Goal: Task Accomplishment & Management: Use online tool/utility

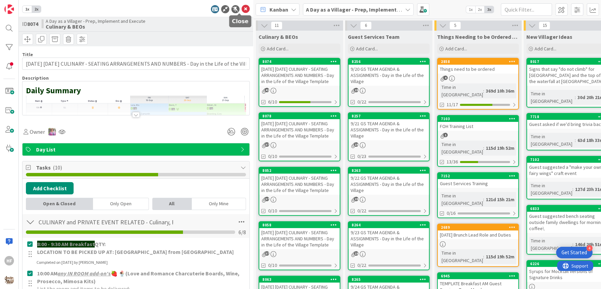
click at [241, 9] on icon at bounding box center [245, 9] width 8 height 8
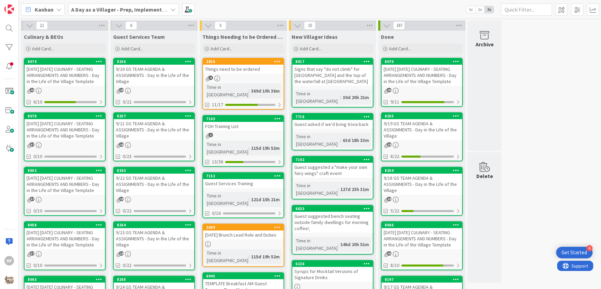
click at [71, 137] on div "[DATE] [DATE] CULINARY - SEATING ARRANGEMENTS AND NUMBERS - Day in the Life of …" at bounding box center [65, 129] width 80 height 21
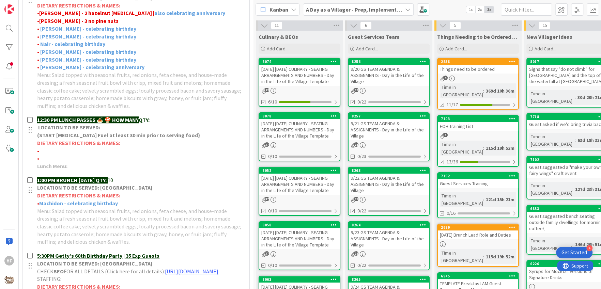
scroll to position [367, 0]
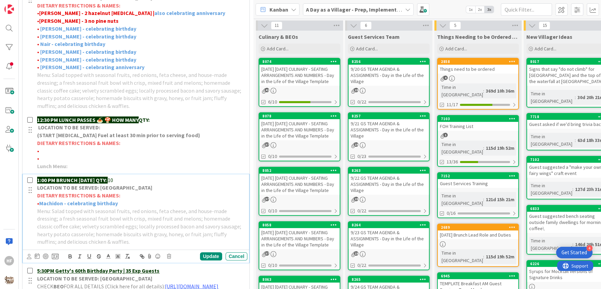
click at [134, 181] on p "1:00 PM BRUNCH [DATE] QTY: 10" at bounding box center [140, 180] width 207 height 8
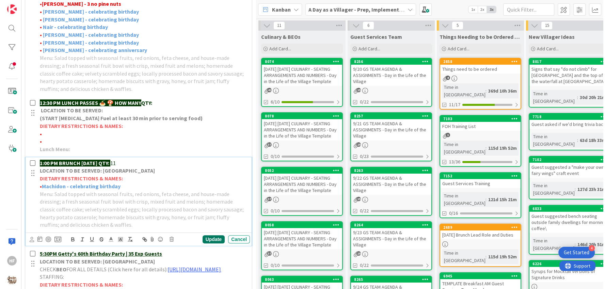
scroll to position [546, 0]
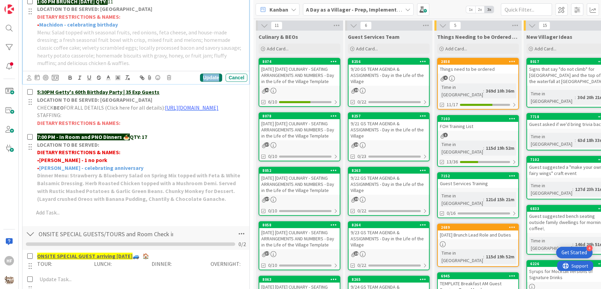
click at [205, 74] on div "Update" at bounding box center [211, 78] width 22 height 8
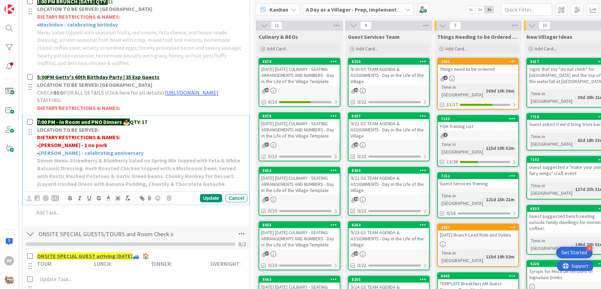
click at [168, 134] on p "LOCATION TO BE SERVED:" at bounding box center [140, 130] width 207 height 8
click at [169, 126] on p "7:00 PM - In Room and PNO Dinners 🍝 QTY: 17" at bounding box center [140, 122] width 207 height 8
click at [209, 202] on div "Update" at bounding box center [211, 198] width 22 height 8
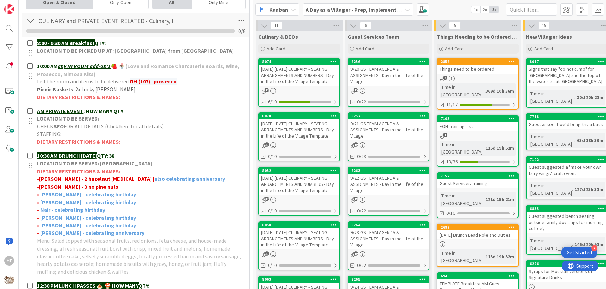
scroll to position [201, 0]
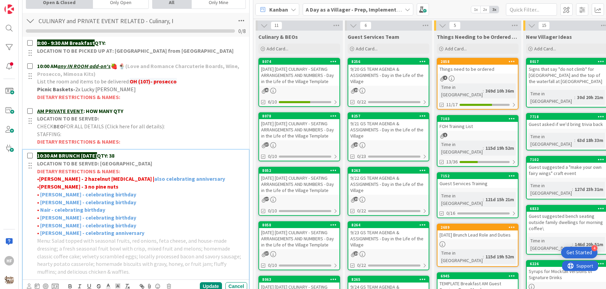
click at [94, 187] on p "• [PERSON_NAME] - 3 no pine nuts" at bounding box center [140, 187] width 207 height 8
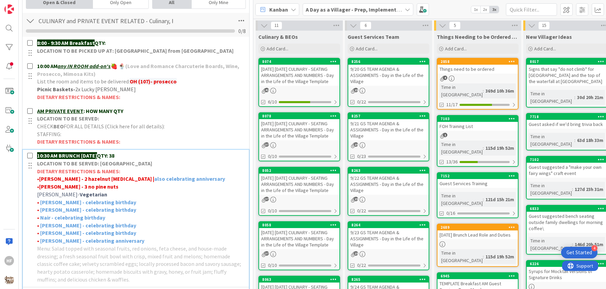
click at [61, 187] on strong "[PERSON_NAME] - 3 no pine nuts" at bounding box center [78, 186] width 79 height 7
click at [80, 192] on strong "Vegetarian" at bounding box center [94, 194] width 28 height 7
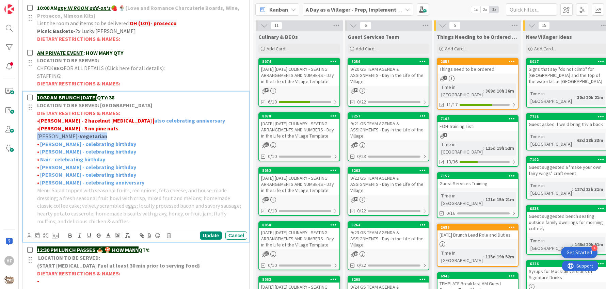
scroll to position [287, 0]
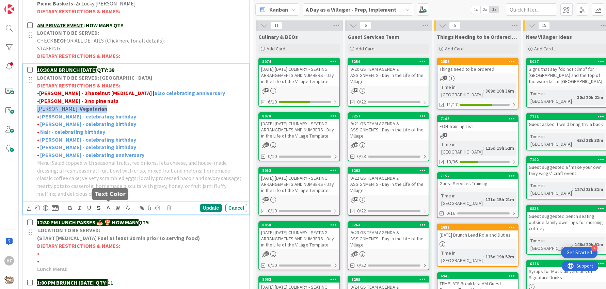
click at [110, 206] on icon at bounding box center [108, 208] width 6 height 6
click at [115, 214] on span at bounding box center [115, 216] width 5 height 5
click at [68, 207] on icon "button" at bounding box center [70, 208] width 6 height 6
click at [200, 208] on div "Update" at bounding box center [211, 208] width 22 height 8
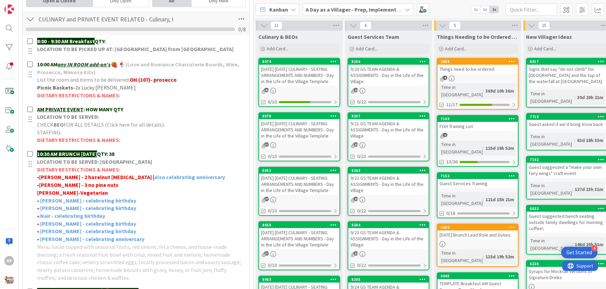
scroll to position [0, 0]
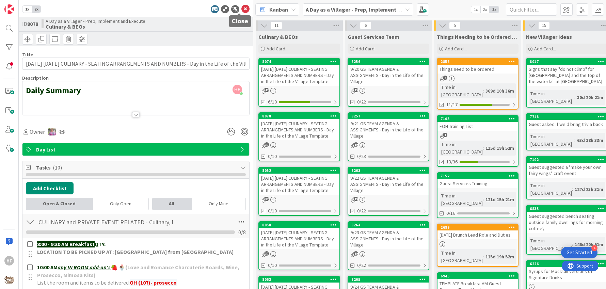
click at [241, 7] on icon at bounding box center [245, 9] width 8 height 8
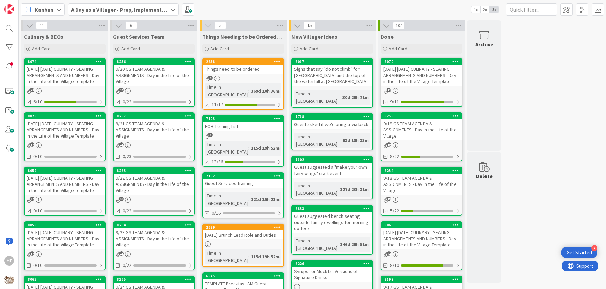
click at [71, 190] on div "[DATE] [DATE] CULINARY - SEATING ARRANGEMENTS AND NUMBERS - Day in the Life of …" at bounding box center [65, 184] width 80 height 21
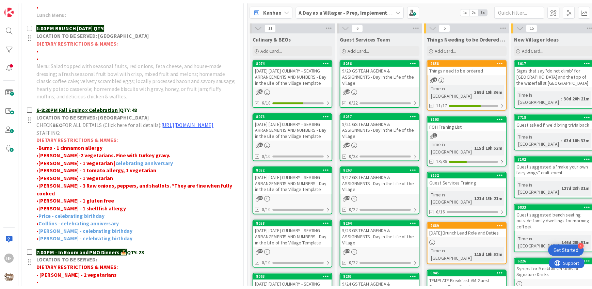
scroll to position [477, 0]
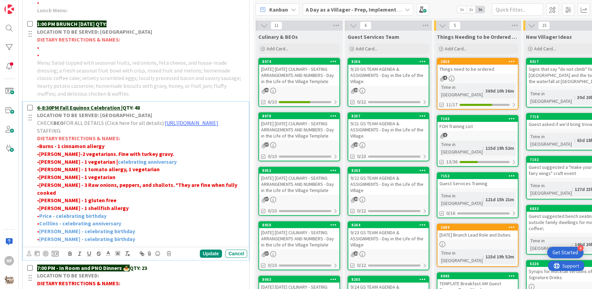
click at [147, 107] on p "6-8:30PM Fall Equinox Celebration | QTY: 48" at bounding box center [140, 108] width 207 height 8
click at [207, 250] on div "Update" at bounding box center [211, 254] width 22 height 8
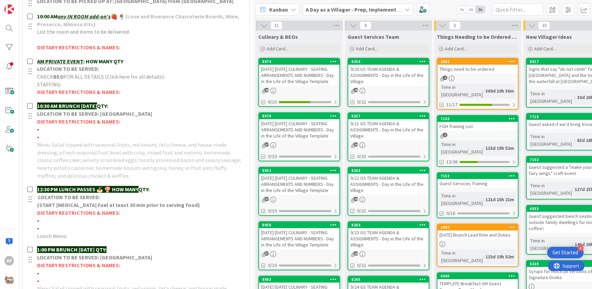
scroll to position [0, 0]
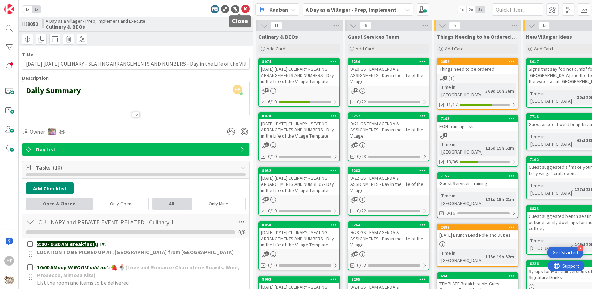
click at [241, 9] on icon at bounding box center [245, 9] width 8 height 8
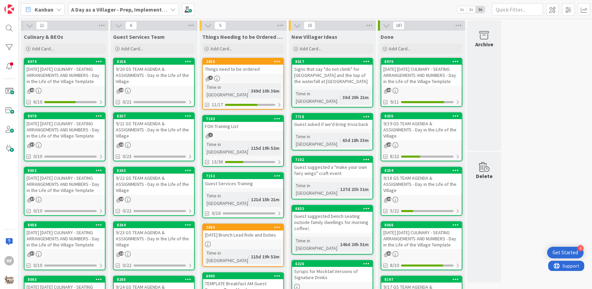
click at [74, 242] on div "[DATE] [DATE] CULINARY - SEATING ARRANGEMENTS AND NUMBERS - Day in the Life of …" at bounding box center [65, 238] width 80 height 21
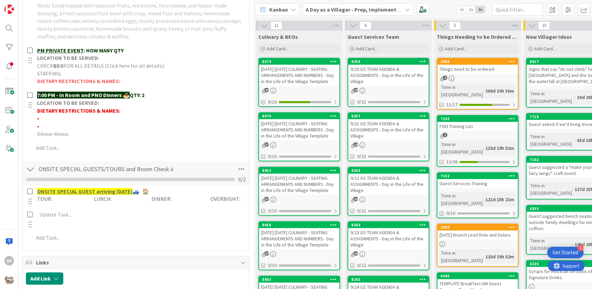
scroll to position [511, 0]
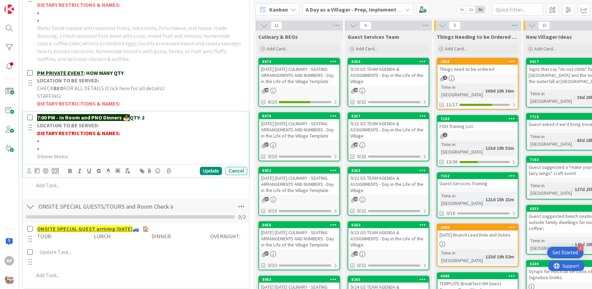
click at [148, 122] on p "LOCATION TO BE SERVED:" at bounding box center [140, 126] width 207 height 8
click at [144, 114] on p "7:00 PM - In Room and PNO Dinners 🍝 QTY: 2" at bounding box center [140, 118] width 207 height 8
click at [201, 168] on div "Update" at bounding box center [211, 171] width 22 height 8
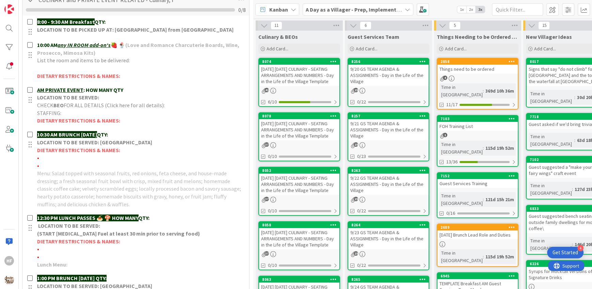
scroll to position [0, 0]
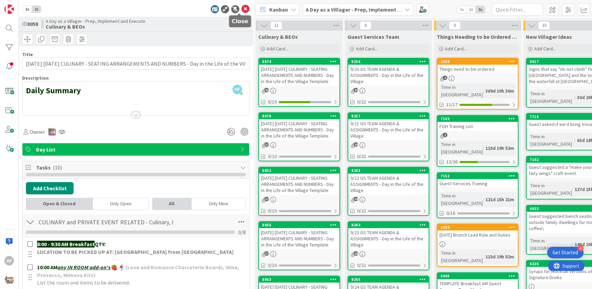
click at [241, 7] on icon at bounding box center [245, 9] width 8 height 8
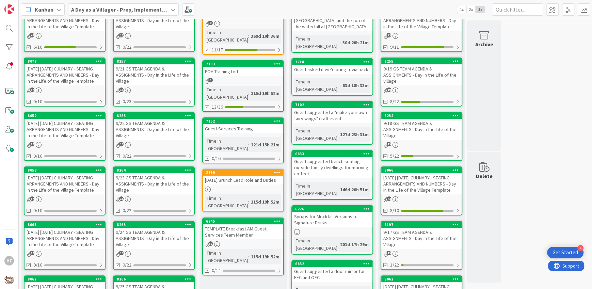
click at [64, 236] on div "[DATE] [DATE] CULINARY - SEATING ARRANGEMENTS AND NUMBERS - Day in the Life of …" at bounding box center [65, 238] width 80 height 21
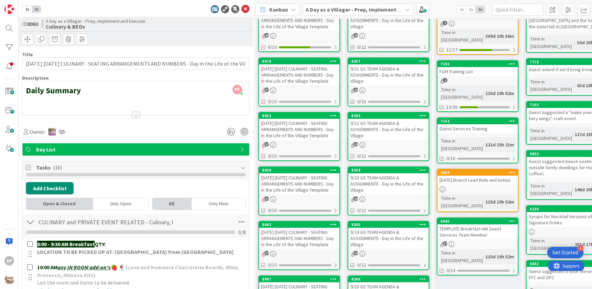
scroll to position [450, 0]
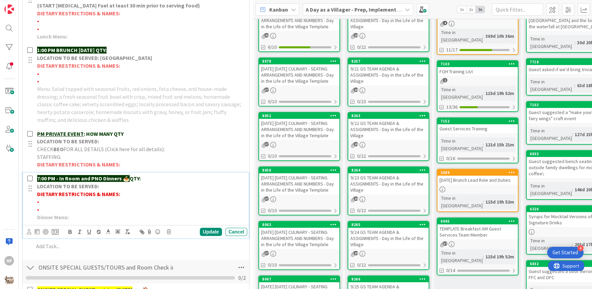
click at [155, 175] on p "7:00 PM - In Room and PNO Dinners 🍝 QTY:" at bounding box center [140, 179] width 207 height 8
click at [204, 228] on div "Update" at bounding box center [211, 232] width 22 height 8
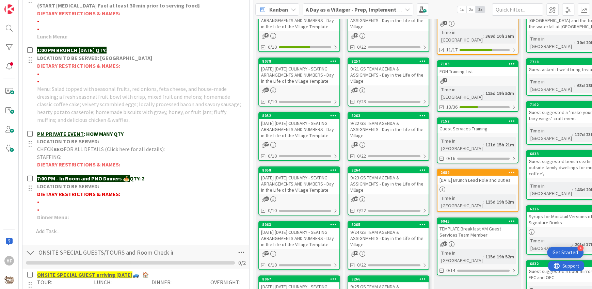
scroll to position [0, 0]
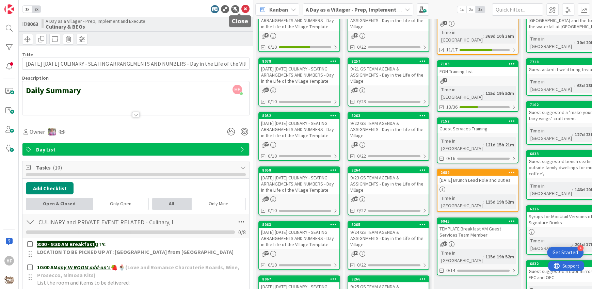
click at [242, 9] on icon at bounding box center [245, 9] width 8 height 8
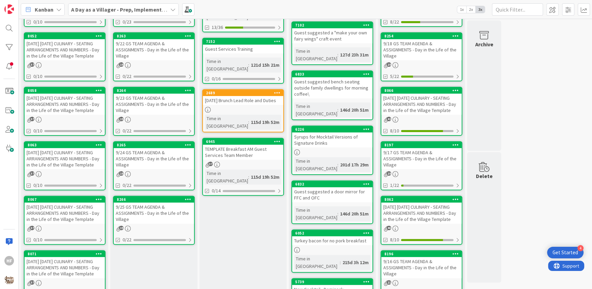
click at [68, 218] on div "[DATE] [DATE] CULINARY - SEATING ARRANGEMENTS AND NUMBERS - Day in the Life of …" at bounding box center [65, 213] width 80 height 21
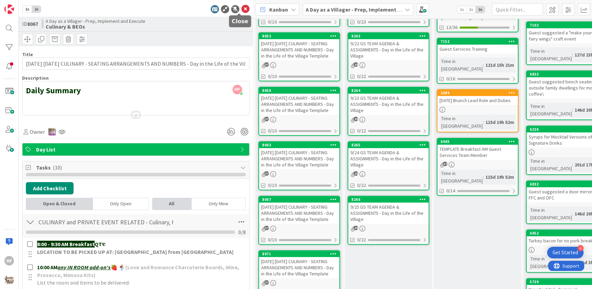
click at [241, 8] on icon at bounding box center [245, 9] width 8 height 8
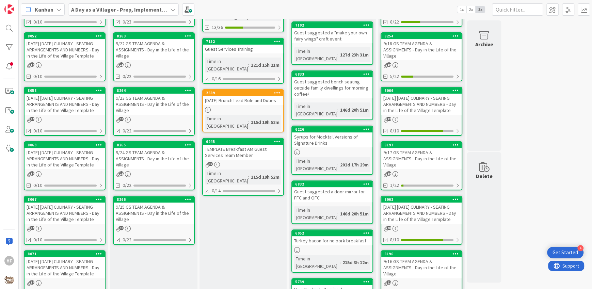
click at [68, 223] on div "[DATE] [DATE] CULINARY - SEATING ARRANGEMENTS AND NUMBERS - Day in the Life of …" at bounding box center [65, 213] width 80 height 21
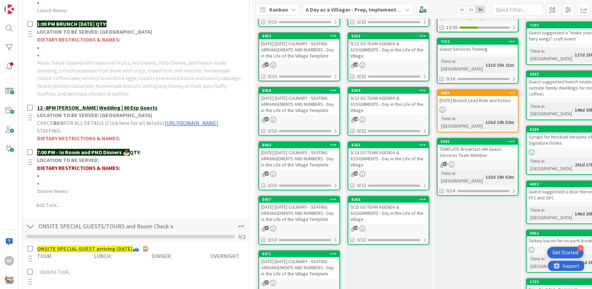
scroll to position [474, 0]
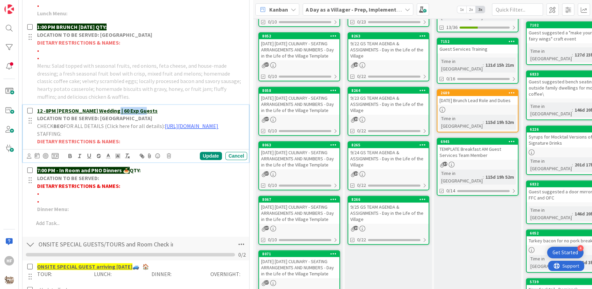
drag, startPoint x: 151, startPoint y: 108, endPoint x: 114, endPoint y: 108, distance: 36.4
click at [114, 108] on p "12 -8PM [PERSON_NAME] Wedding | 60 Exp Guests" at bounding box center [140, 111] width 207 height 8
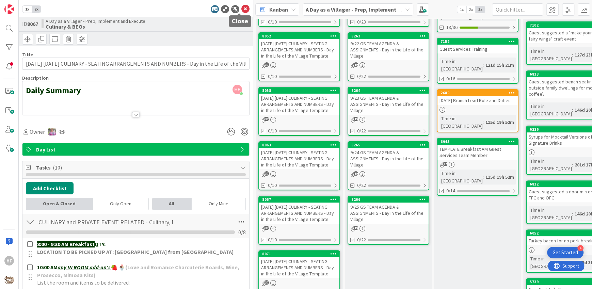
click at [241, 7] on icon at bounding box center [245, 9] width 8 height 8
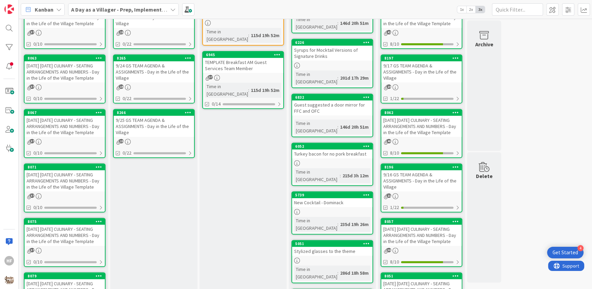
click at [72, 191] on div "[DATE] [DATE] CULINARY - SEATING ARRANGEMENTS AND NUMBERS - Day in the Life of …" at bounding box center [65, 180] width 80 height 21
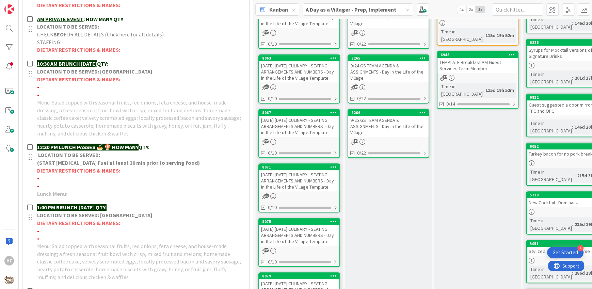
scroll to position [294, 0]
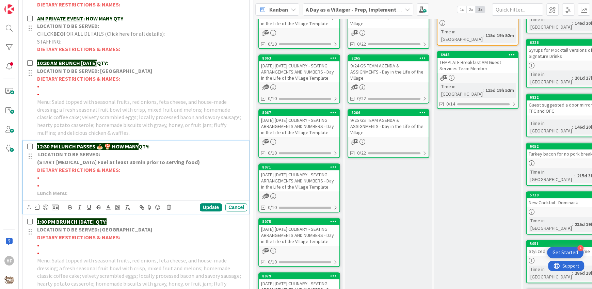
click at [158, 141] on div "12:30 PM LUNCH PASSES 🍝 🍄 HOW MANY QTY: LOCATION TO BE SERVED: (START [MEDICAL_…" at bounding box center [140, 170] width 213 height 58
click at [161, 143] on p "12:30 PM LUNCH PASSES 🍝 🍄 HOW MANY QTY:" at bounding box center [140, 147] width 207 height 8
click at [200, 206] on div "Update" at bounding box center [211, 207] width 22 height 8
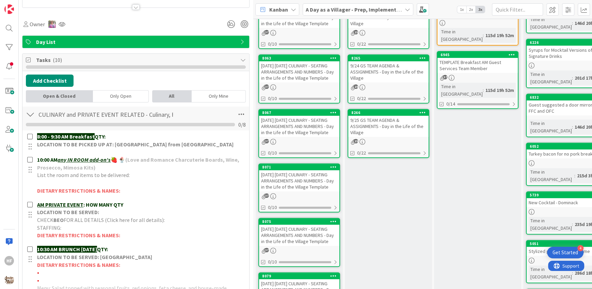
scroll to position [0, 0]
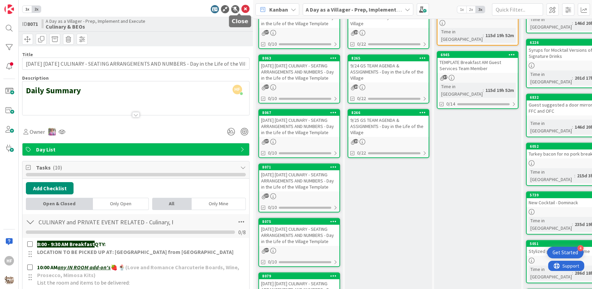
click at [241, 10] on icon at bounding box center [245, 9] width 8 height 8
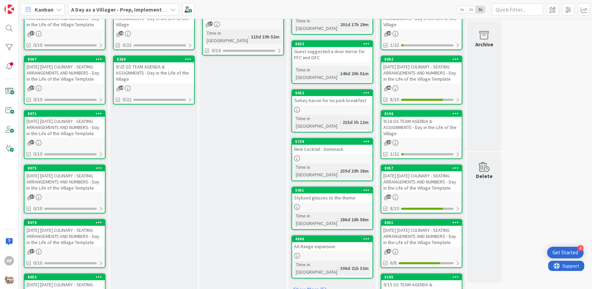
scroll to position [278, 0]
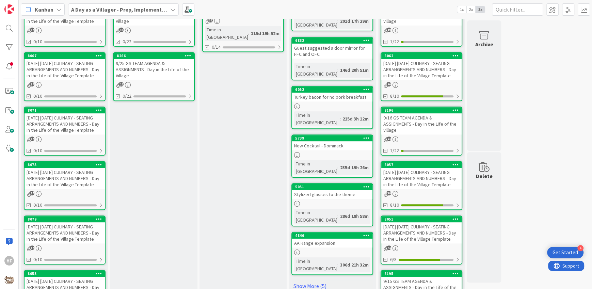
click at [74, 189] on div "[DATE] [DATE] CULINARY - SEATING ARRANGEMENTS AND NUMBERS - Day in the Life of …" at bounding box center [65, 178] width 80 height 21
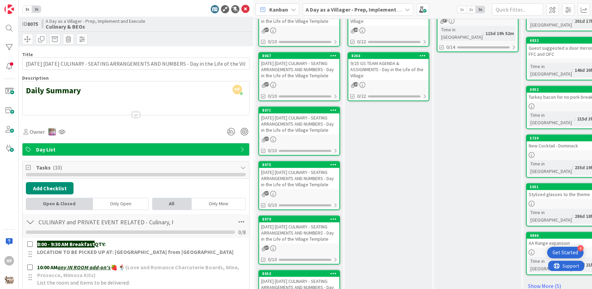
click at [143, 109] on div at bounding box center [135, 106] width 227 height 17
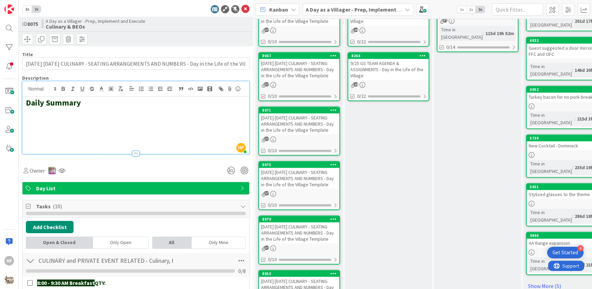
click at [106, 128] on h2 at bounding box center [136, 123] width 220 height 10
click at [242, 8] on icon at bounding box center [245, 9] width 8 height 8
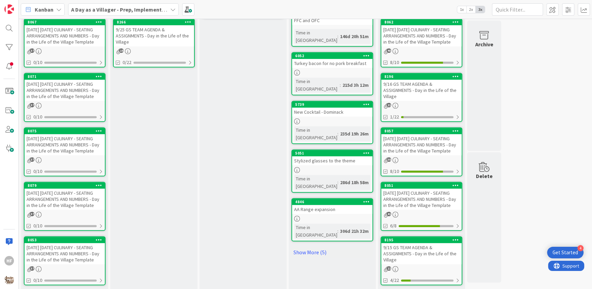
click at [48, 210] on div "[DATE] [DATE] CULINARY - SEATING ARRANGEMENTS AND NUMBERS - Day in the Life of …" at bounding box center [65, 199] width 80 height 21
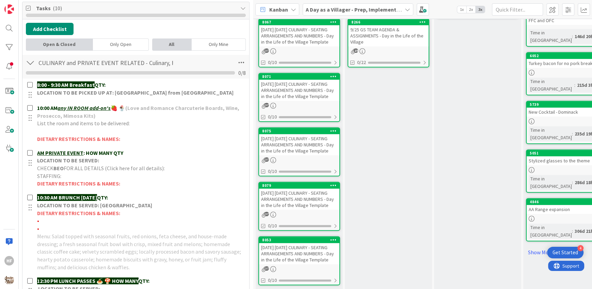
scroll to position [161, 0]
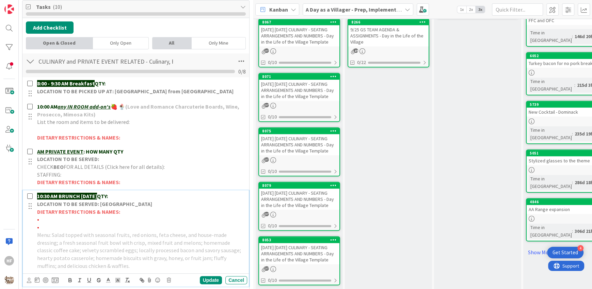
click at [130, 193] on p "10:30 AM BRUNCH [DATE] QTY:" at bounding box center [140, 196] width 207 height 8
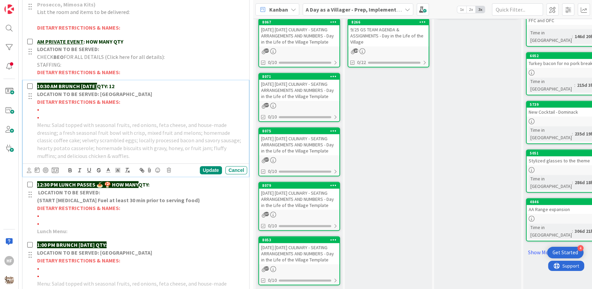
scroll to position [296, 0]
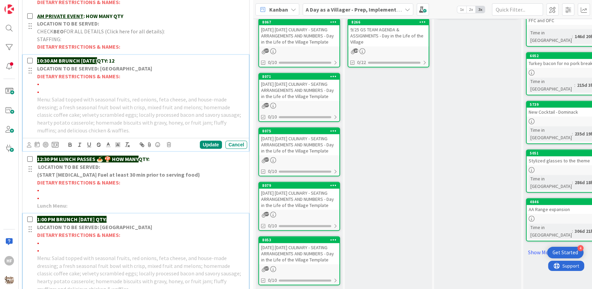
click at [143, 216] on p "1:00 PM BRUNCH [DATE] QTY:" at bounding box center [140, 220] width 207 height 8
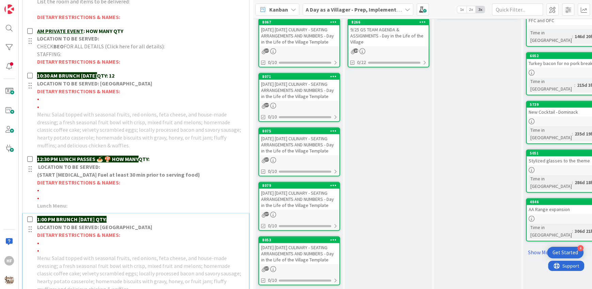
click at [142, 220] on p "1:00 PM BRUNCH [DATE] QTY:" at bounding box center [140, 220] width 207 height 8
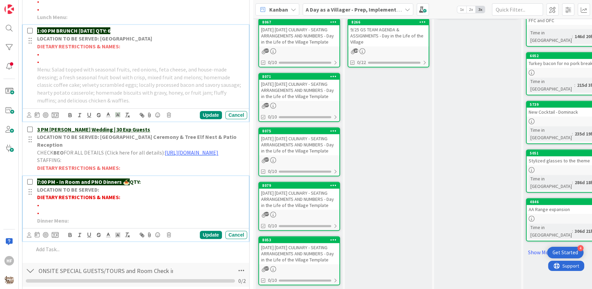
click at [149, 186] on p "7:00 PM - In Room and PNO Dinners 🍝 QTY:" at bounding box center [140, 182] width 207 height 8
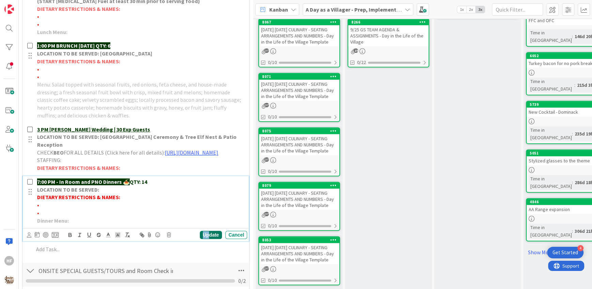
click at [202, 239] on div "Update" at bounding box center [211, 235] width 22 height 8
